Goal: Navigation & Orientation: Find specific page/section

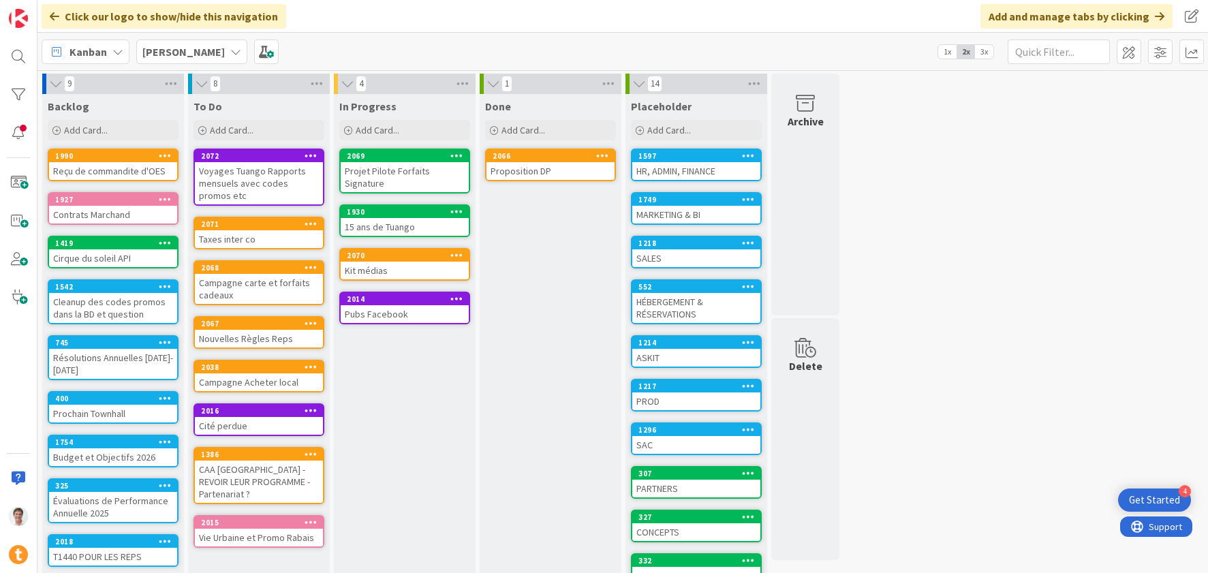
click at [151, 53] on b "[PERSON_NAME]" at bounding box center [183, 52] width 82 height 14
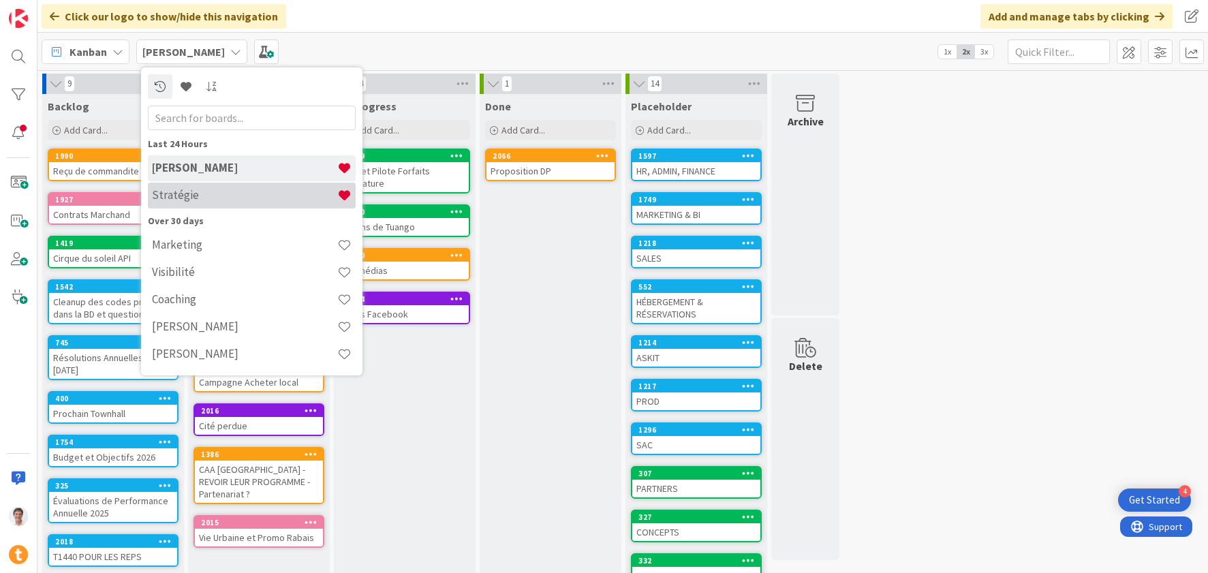
click at [182, 194] on h4 "Stratégie" at bounding box center [244, 195] width 185 height 14
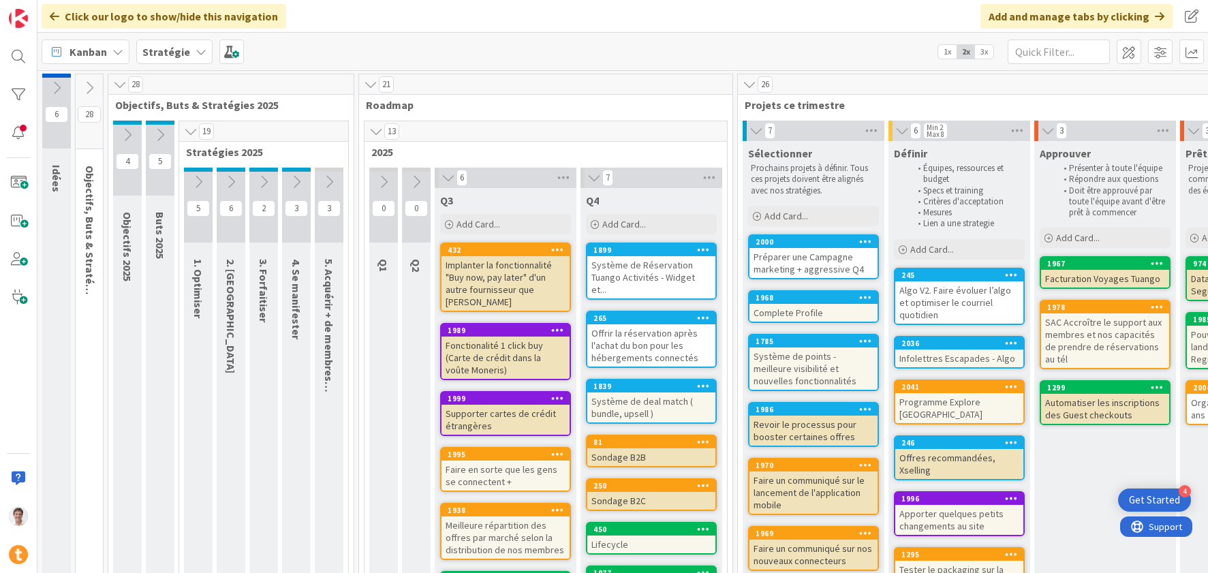
click at [489, 262] on div "Implanter la fonctionnalité "Buy now, pay later" d'un autre fournisseur que [PE…" at bounding box center [506, 283] width 128 height 55
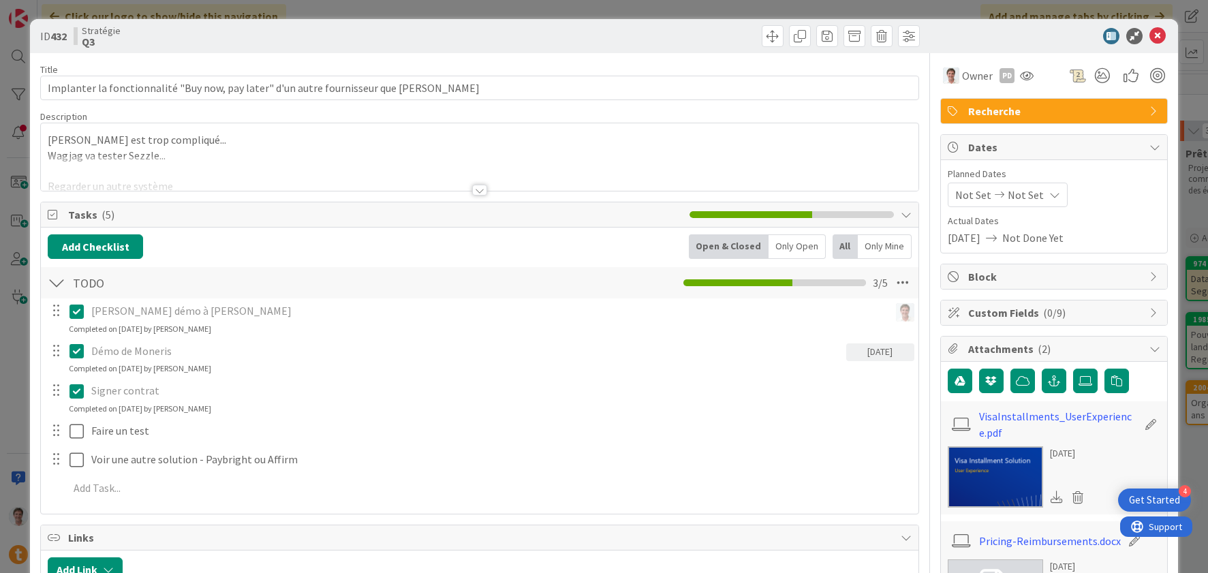
click at [321, 174] on div at bounding box center [479, 173] width 877 height 35
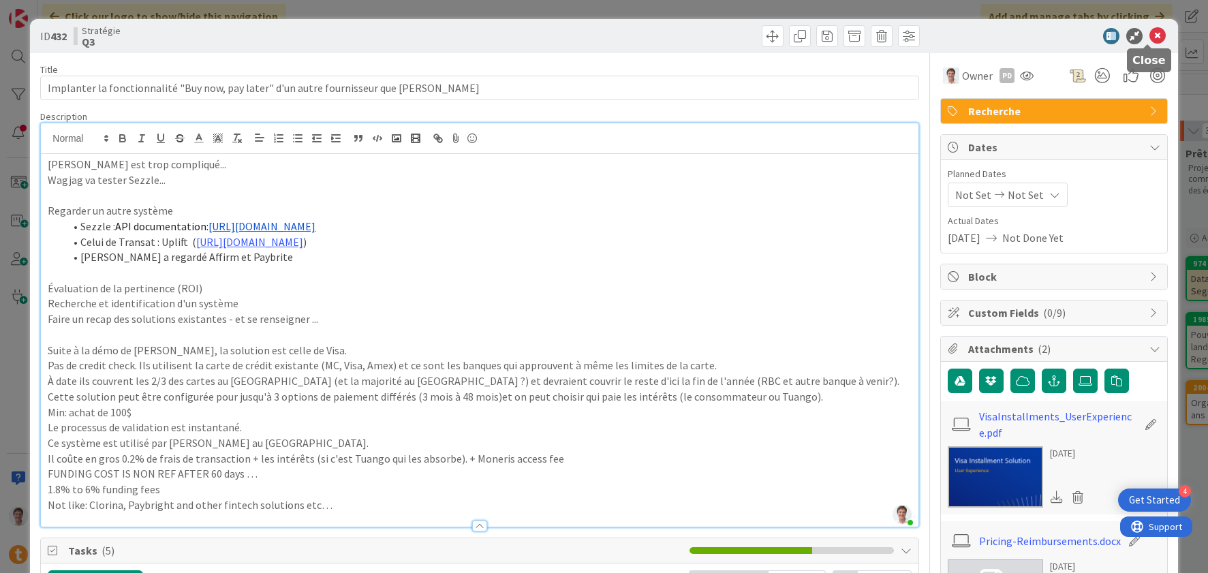
click at [1150, 35] on icon at bounding box center [1158, 36] width 16 height 16
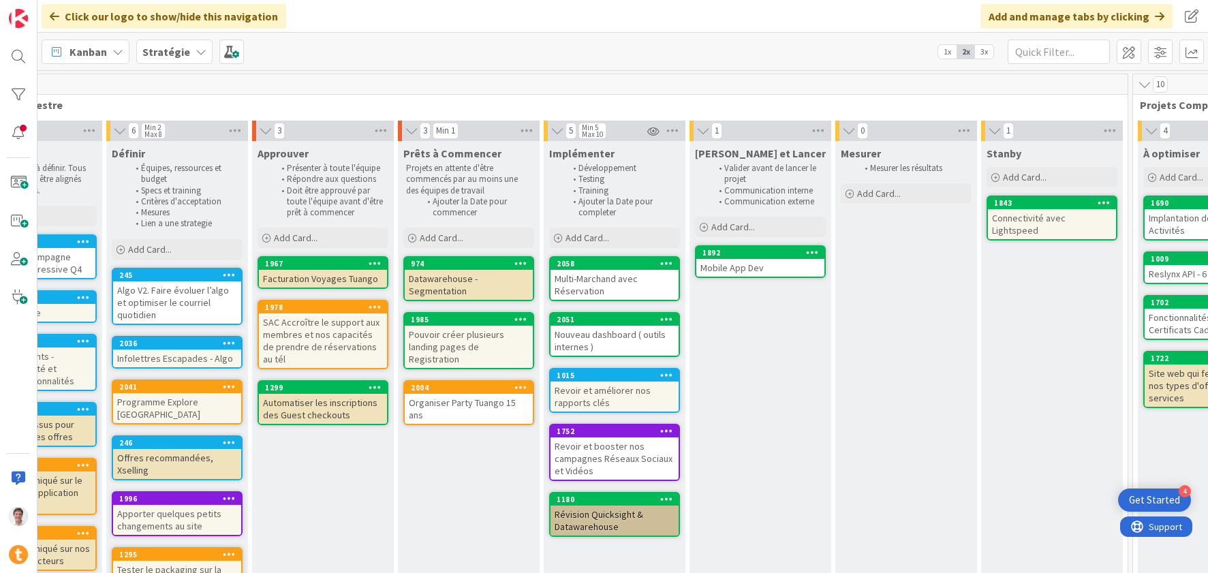
scroll to position [0, 810]
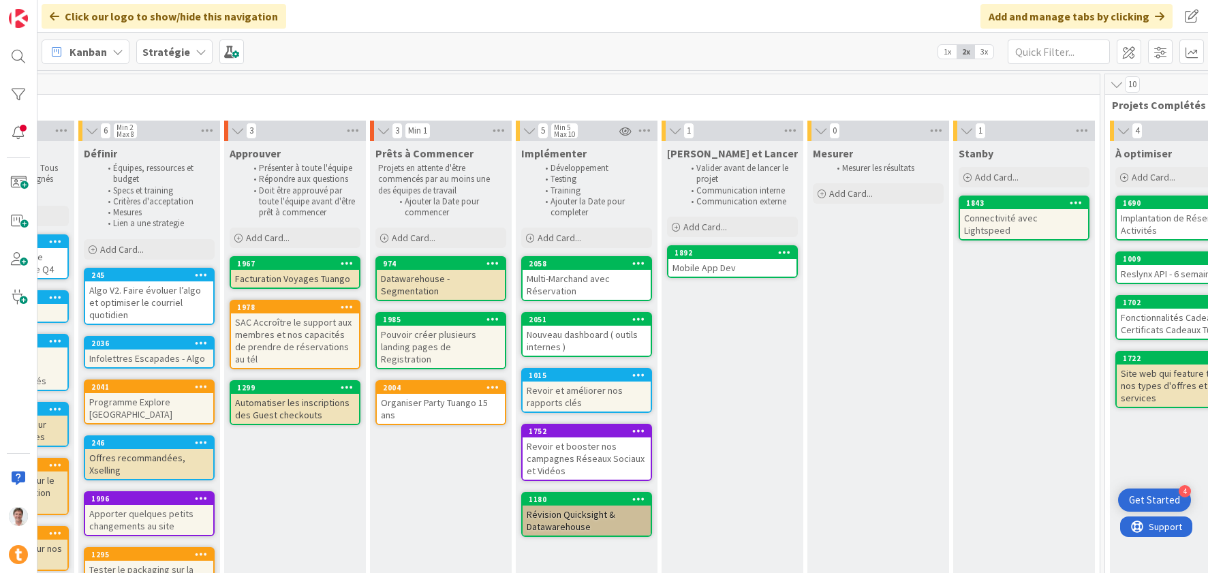
click at [585, 445] on div "Revoir et booster nos campagnes Réseaux Sociaux et Vidéos" at bounding box center [587, 459] width 128 height 42
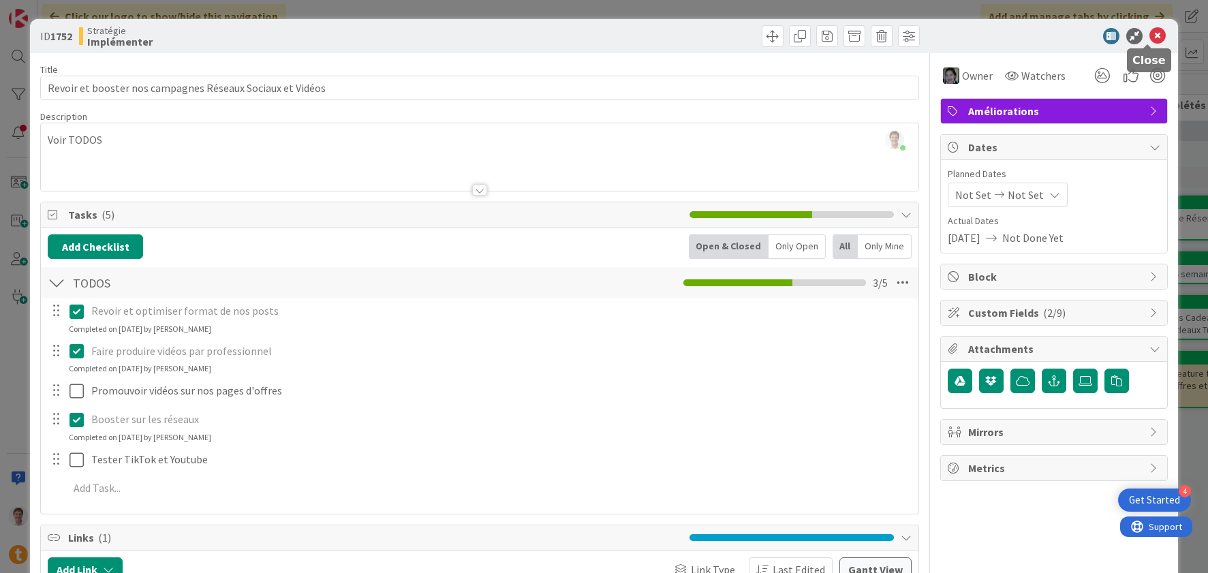
click at [1150, 37] on icon at bounding box center [1158, 36] width 16 height 16
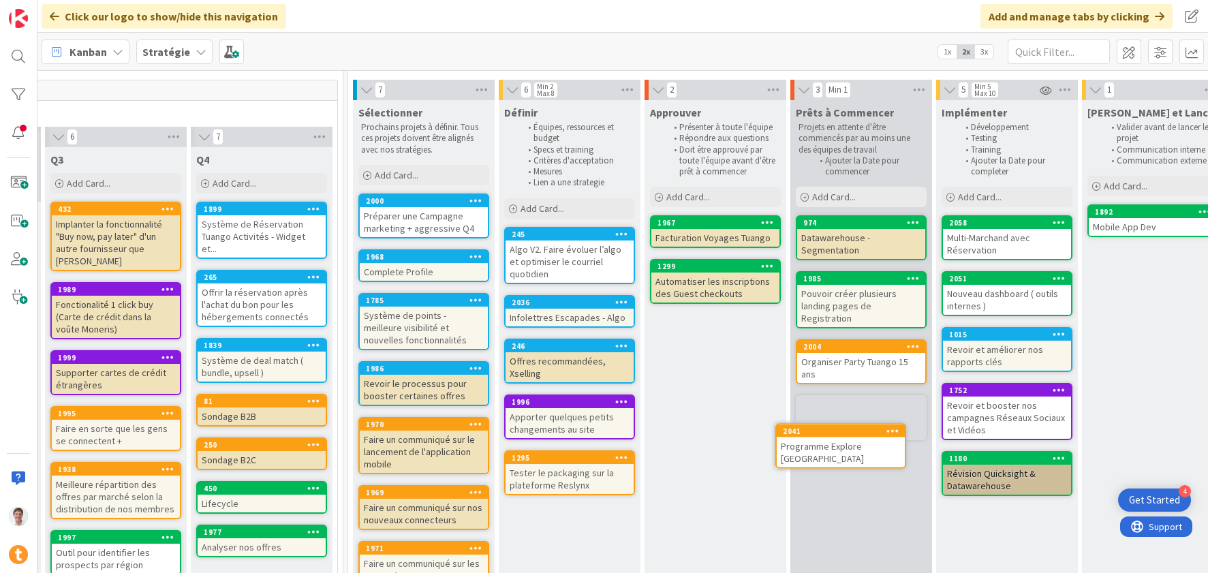
scroll to position [49, 390]
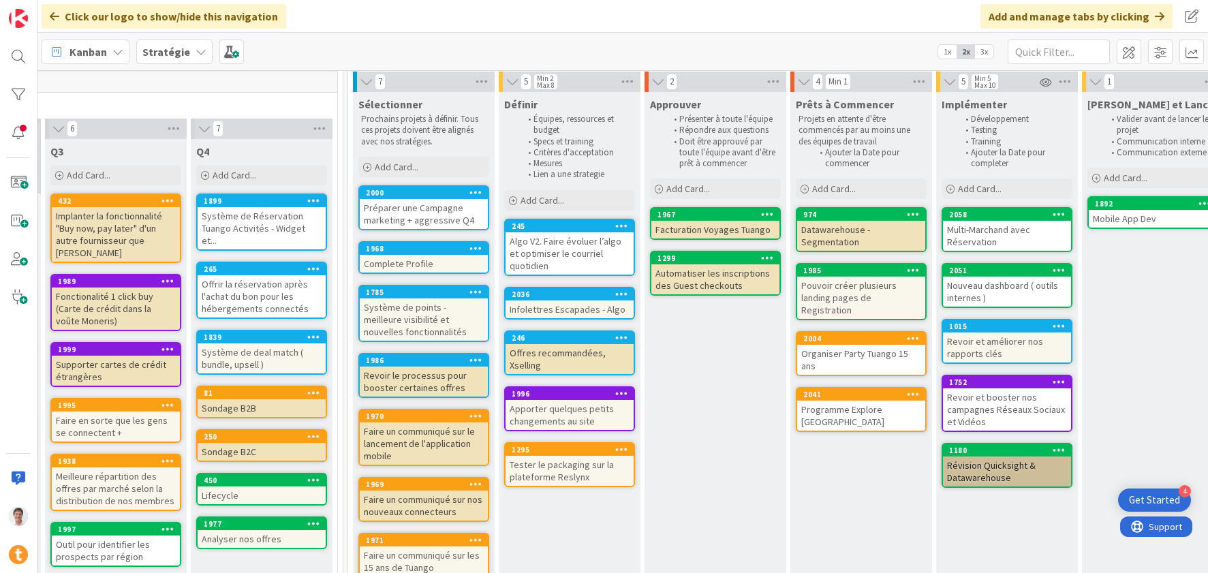
click at [833, 401] on div "Programme Explore [GEOGRAPHIC_DATA]" at bounding box center [861, 416] width 128 height 30
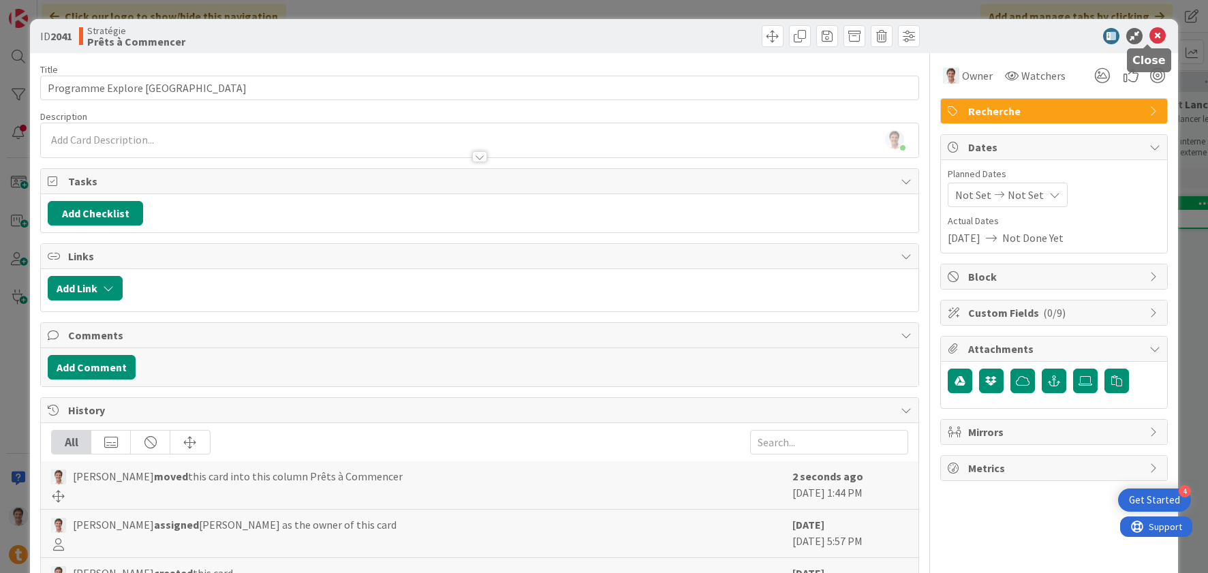
click at [1150, 38] on icon at bounding box center [1158, 36] width 16 height 16
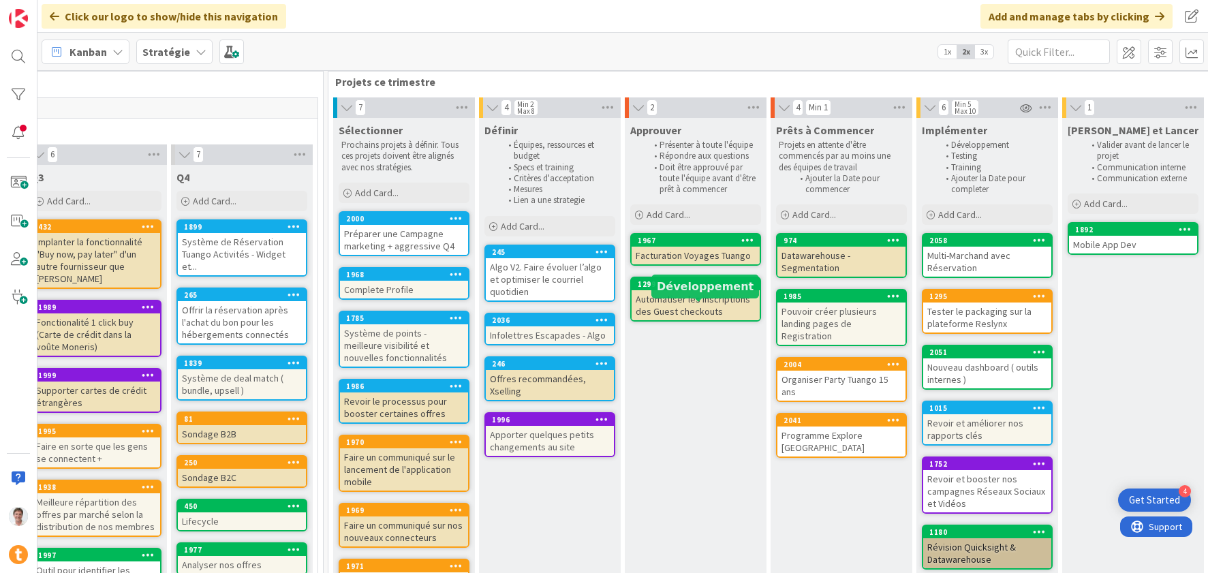
scroll to position [0, 410]
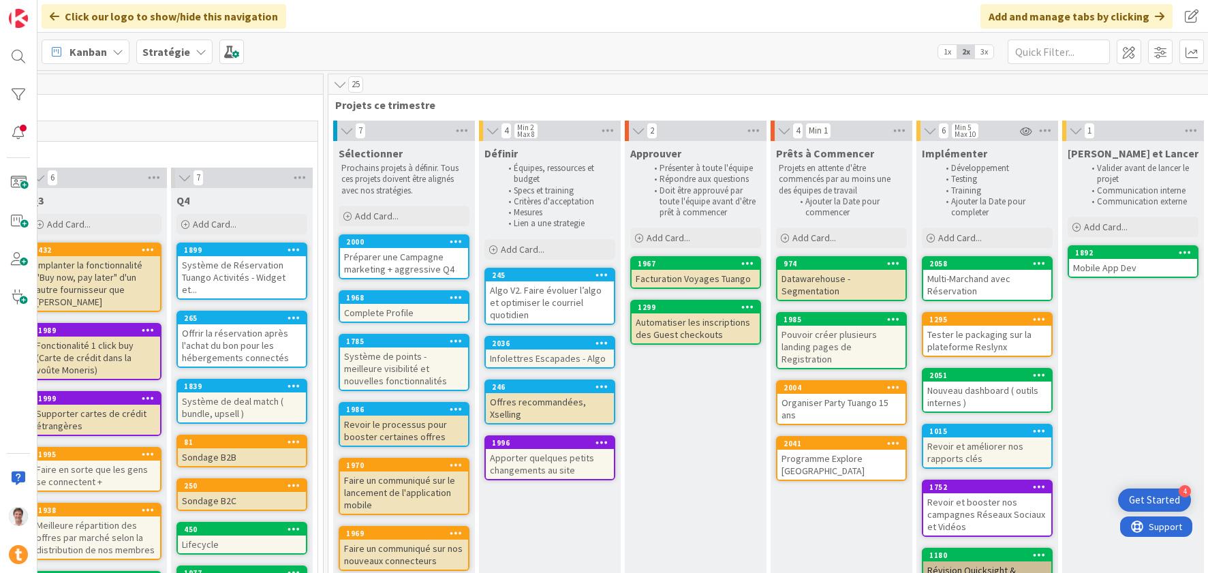
click at [367, 311] on div "Complete Profile" at bounding box center [404, 313] width 128 height 18
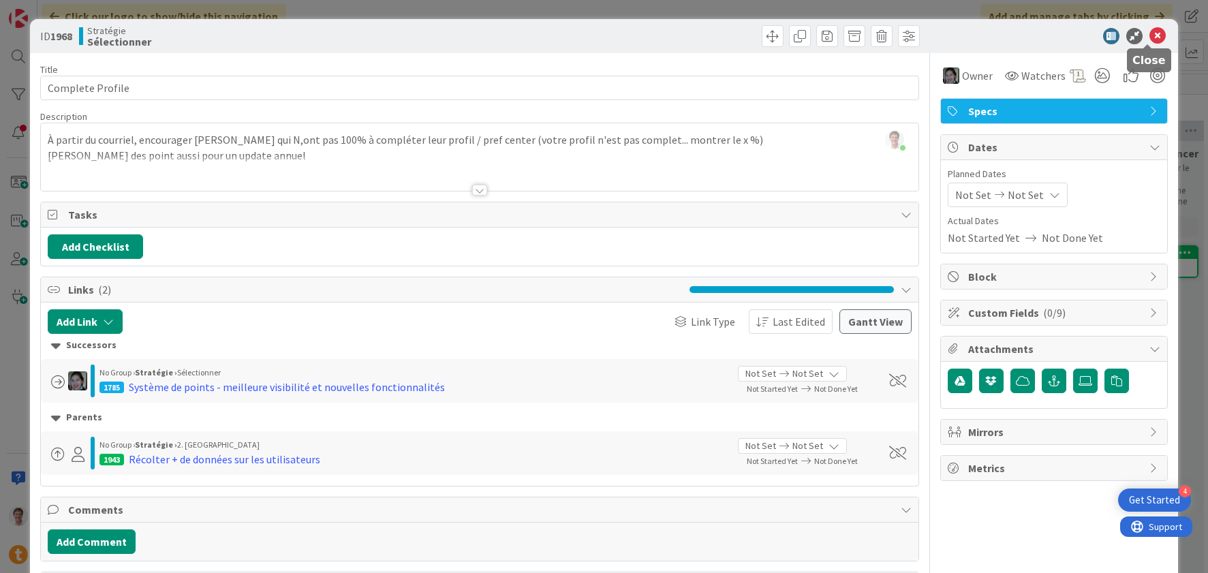
click at [1150, 31] on icon at bounding box center [1158, 36] width 16 height 16
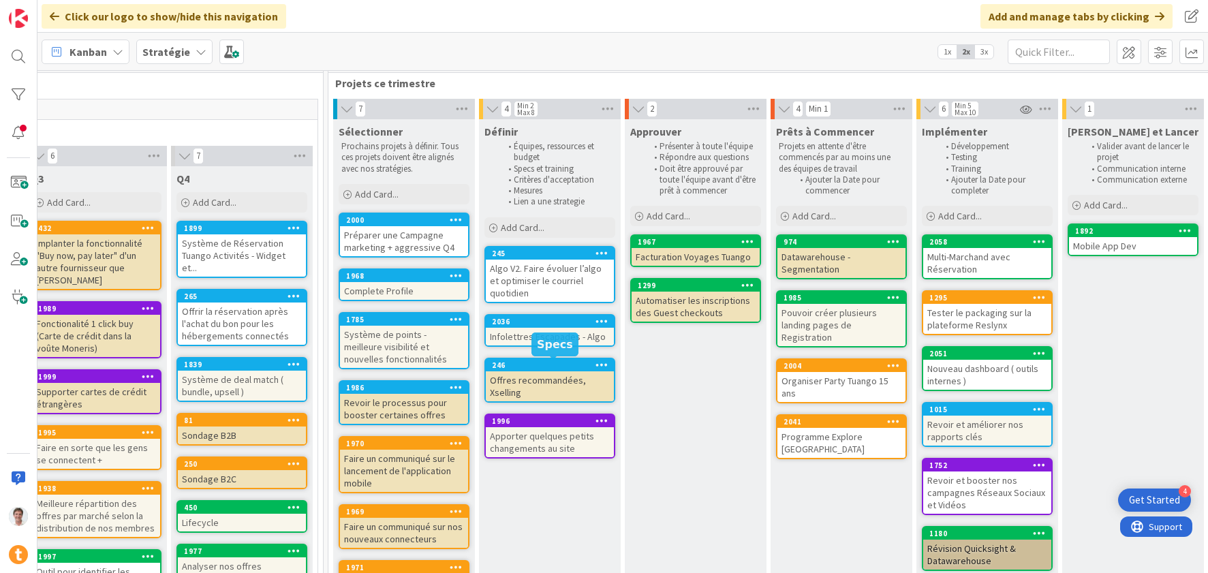
scroll to position [22, 410]
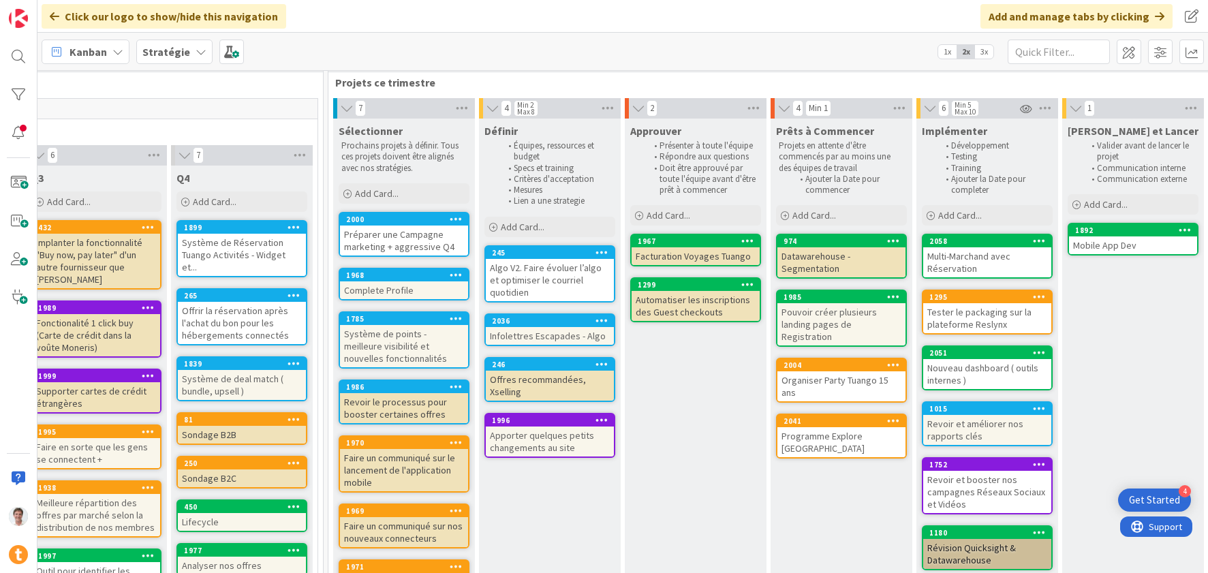
click at [516, 446] on div "Apporter quelques petits changements au site" at bounding box center [550, 442] width 128 height 30
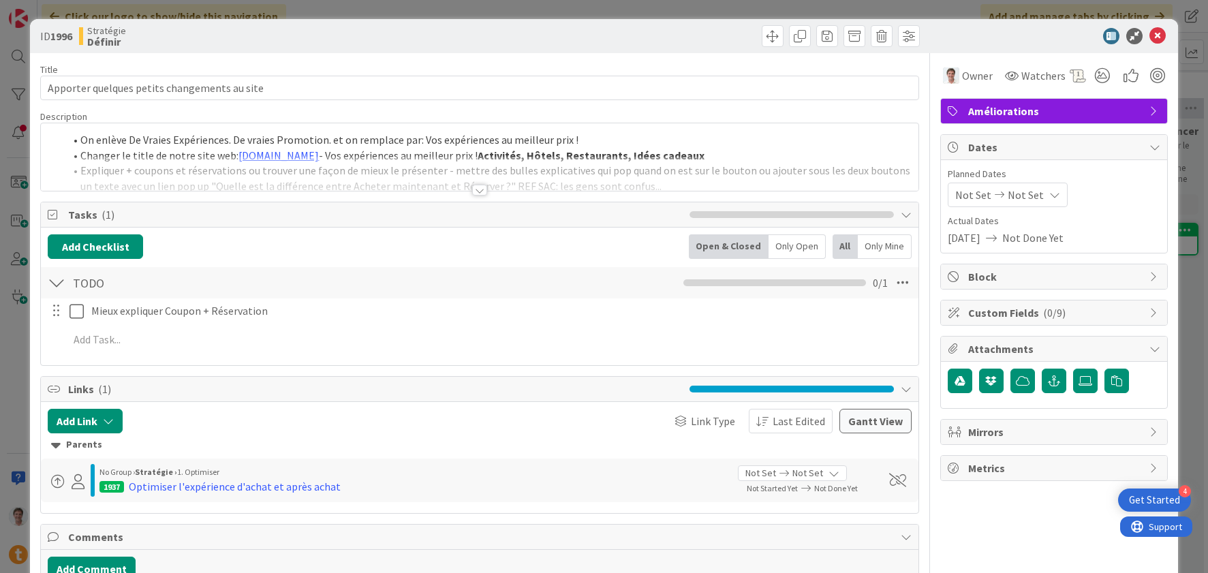
click at [363, 185] on div at bounding box center [479, 173] width 877 height 35
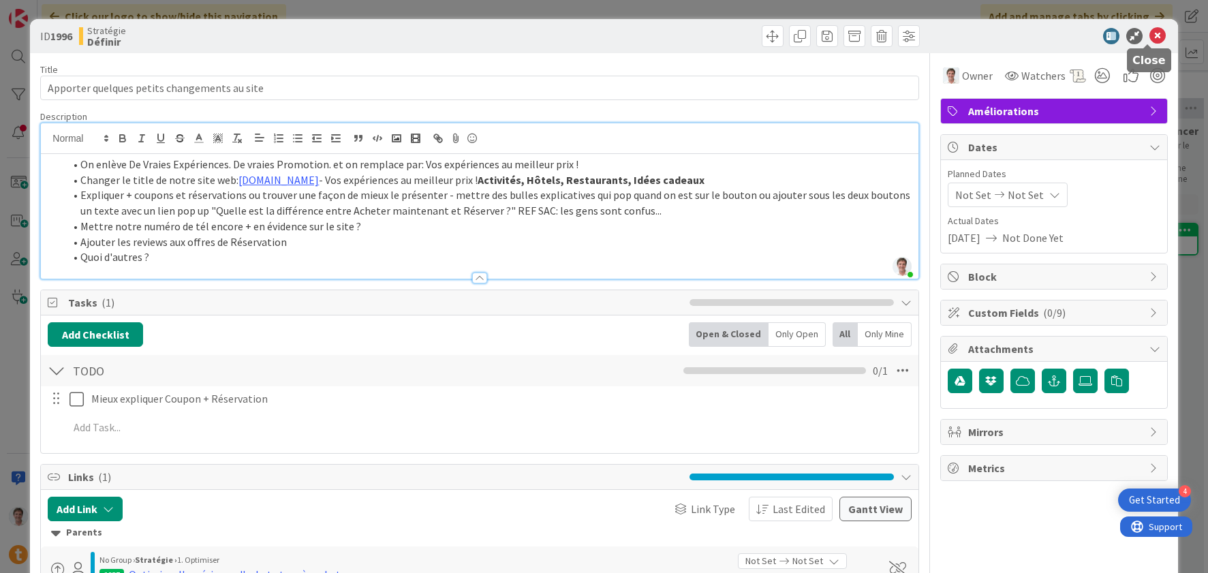
click at [1150, 38] on icon at bounding box center [1158, 36] width 16 height 16
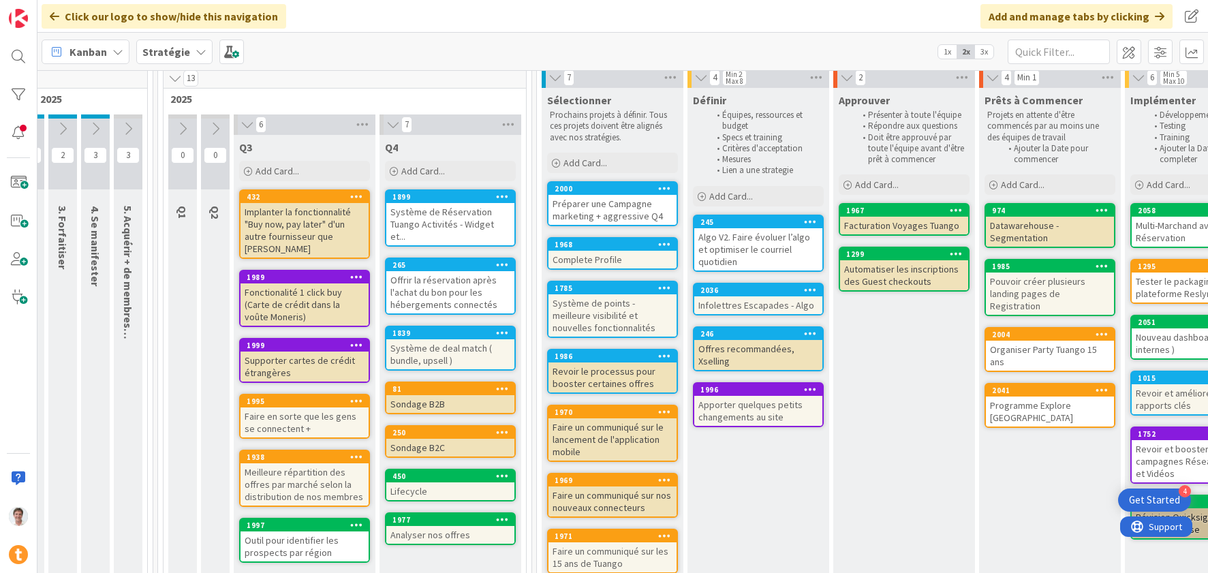
scroll to position [53, 0]
